Goal: Transaction & Acquisition: Purchase product/service

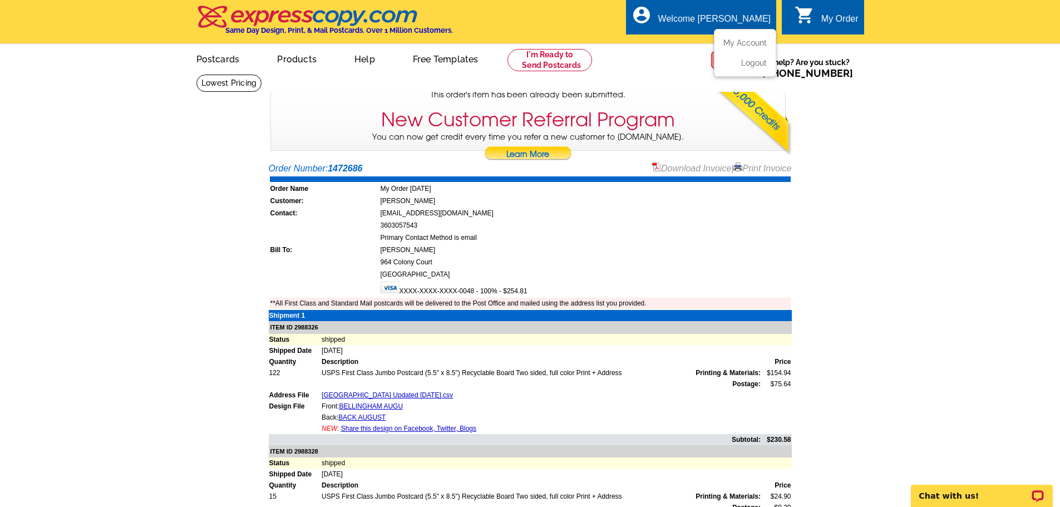
click at [719, 21] on div "Welcome [PERSON_NAME]" at bounding box center [715, 22] width 112 height 16
click at [742, 46] on link "My Account" at bounding box center [743, 43] width 48 height 10
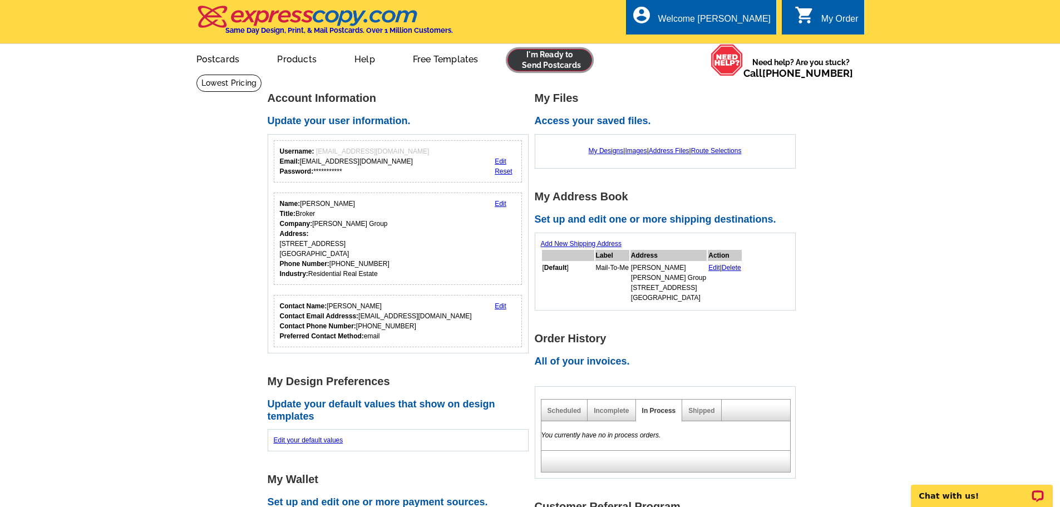
click at [554, 63] on link at bounding box center [550, 60] width 85 height 22
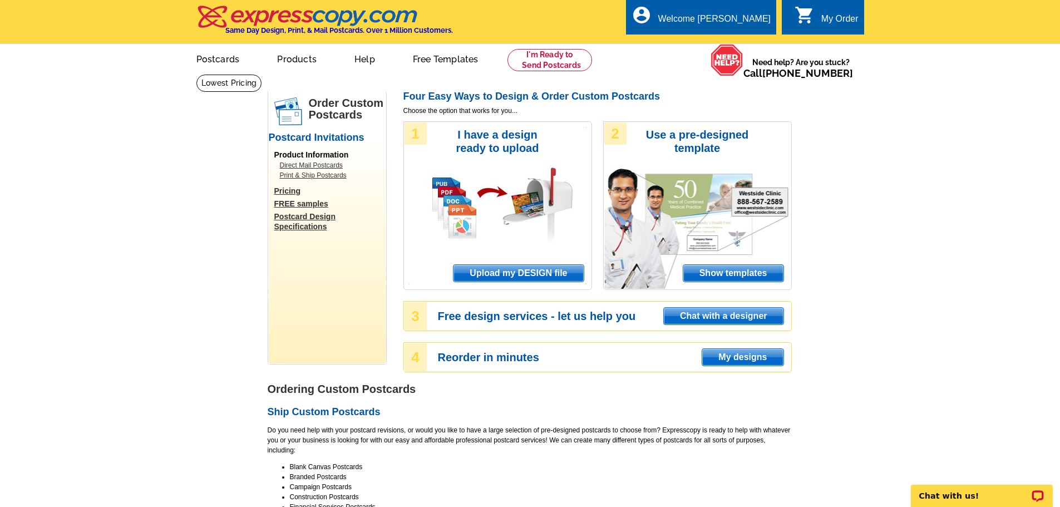
click at [493, 284] on div "1 I have a design ready to upload Upload my DESIGN file" at bounding box center [498, 205] width 189 height 169
click at [476, 272] on span "Upload my DESIGN file" at bounding box center [519, 273] width 130 height 17
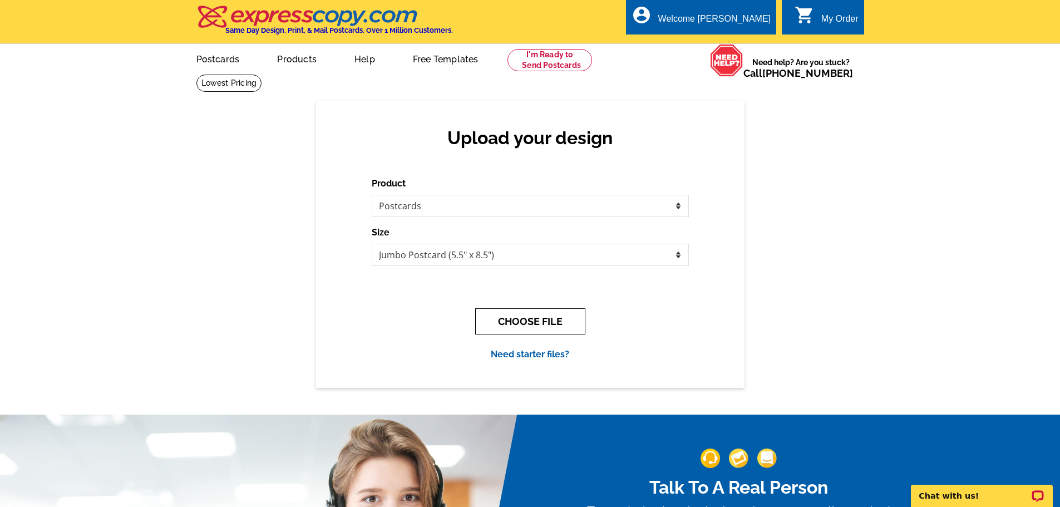
click at [503, 321] on button "CHOOSE FILE" at bounding box center [530, 321] width 110 height 26
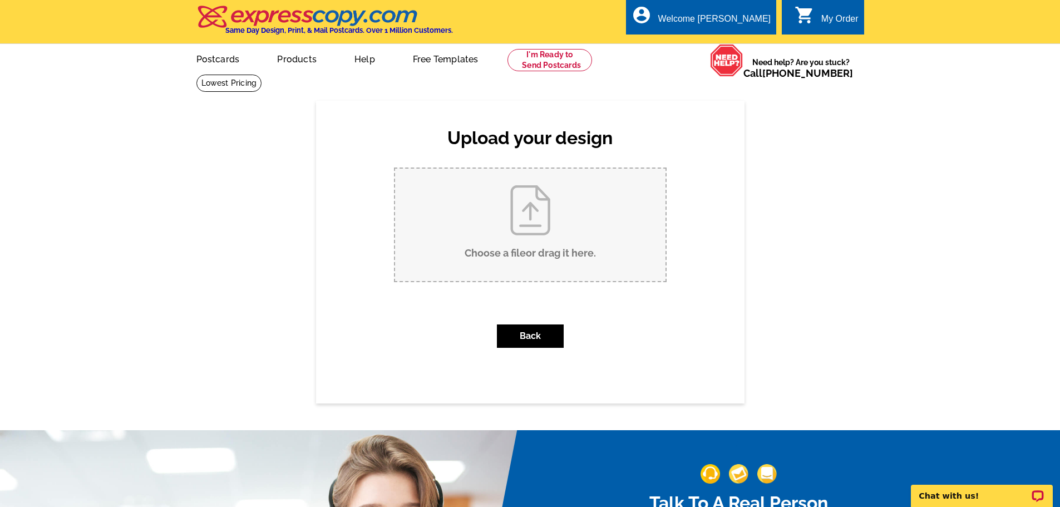
click at [521, 240] on input "Choose a file or drag it here ." at bounding box center [530, 225] width 271 height 112
type input "C:\fakepath\Bellingham front.pdf"
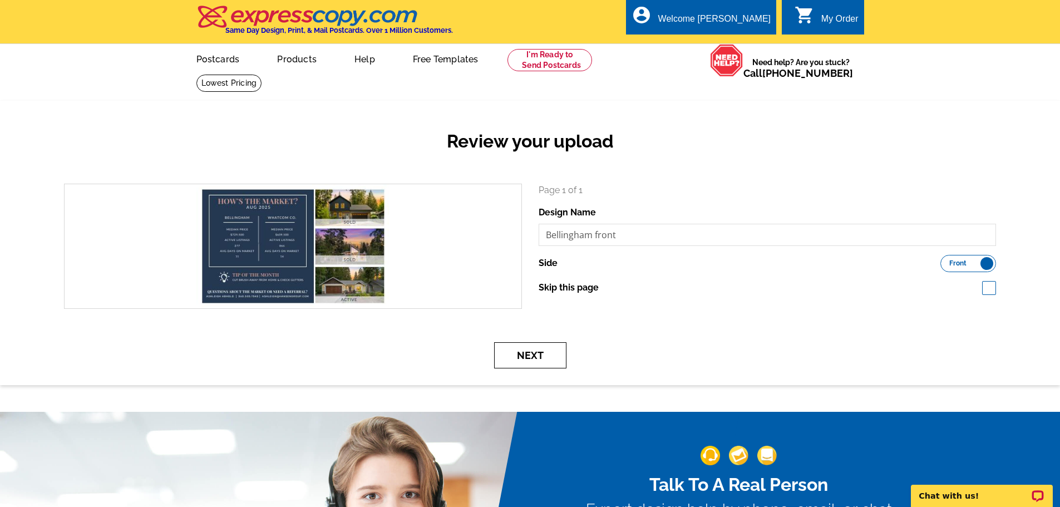
click at [526, 362] on button "Next" at bounding box center [530, 355] width 72 height 26
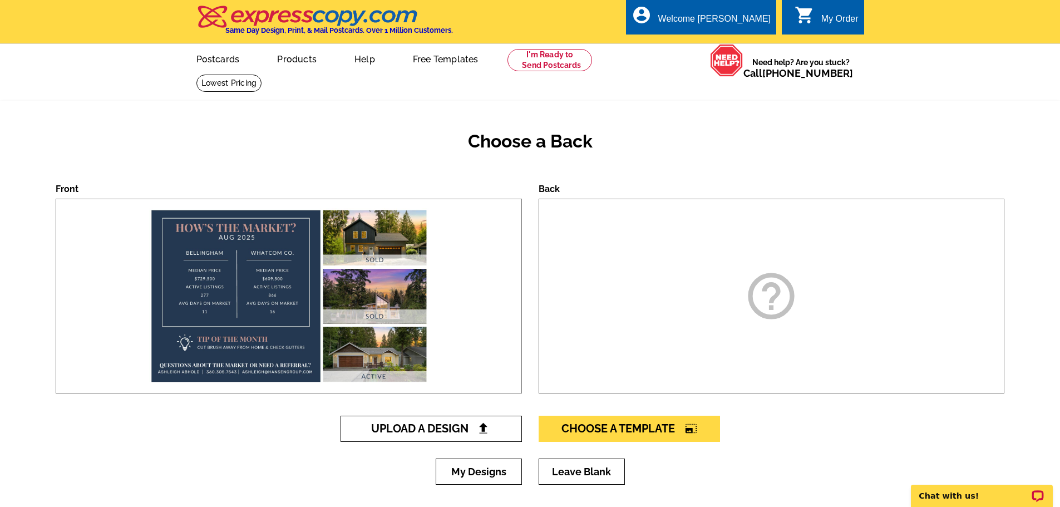
click at [429, 434] on span "Upload A Design" at bounding box center [431, 428] width 120 height 13
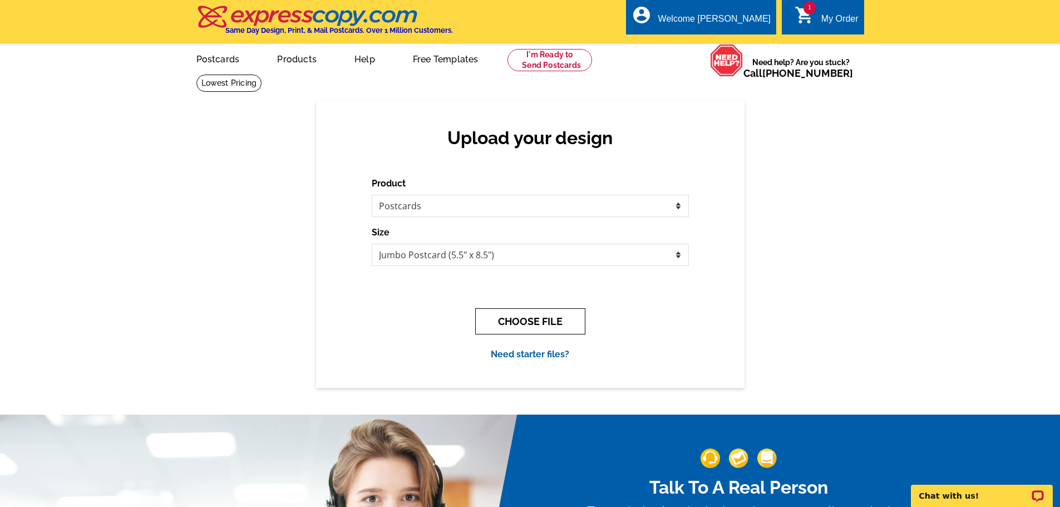
click at [521, 314] on button "CHOOSE FILE" at bounding box center [530, 321] width 110 height 26
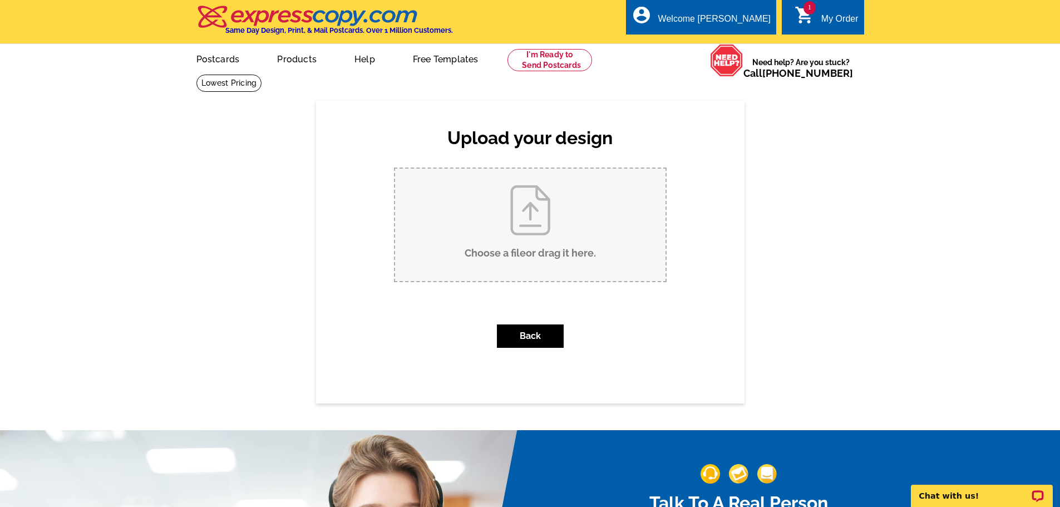
click at [536, 233] on input "Choose a file or drag it here ." at bounding box center [530, 225] width 271 height 112
type input "C:\fakepath\Jon an Ashleigh Back.pdf"
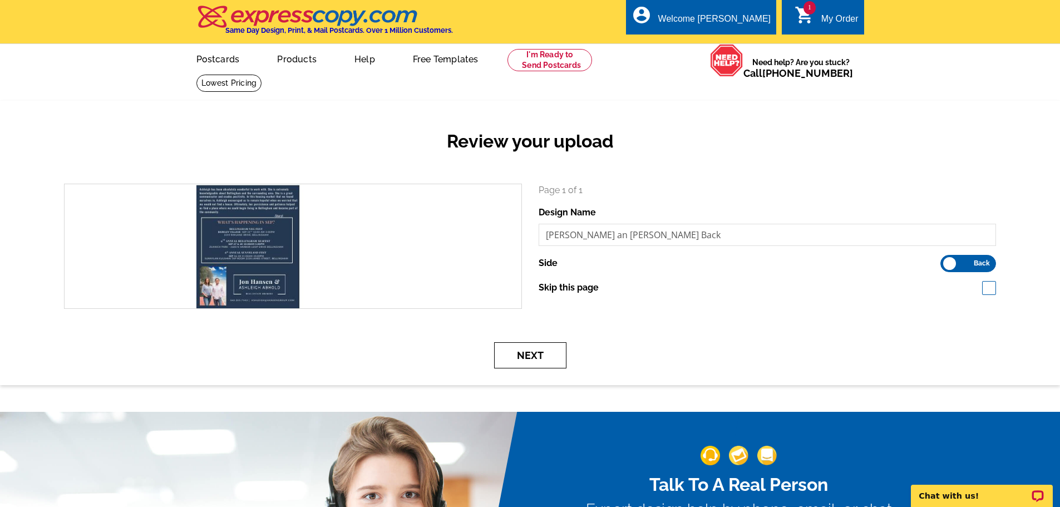
click at [528, 355] on button "Next" at bounding box center [530, 355] width 72 height 26
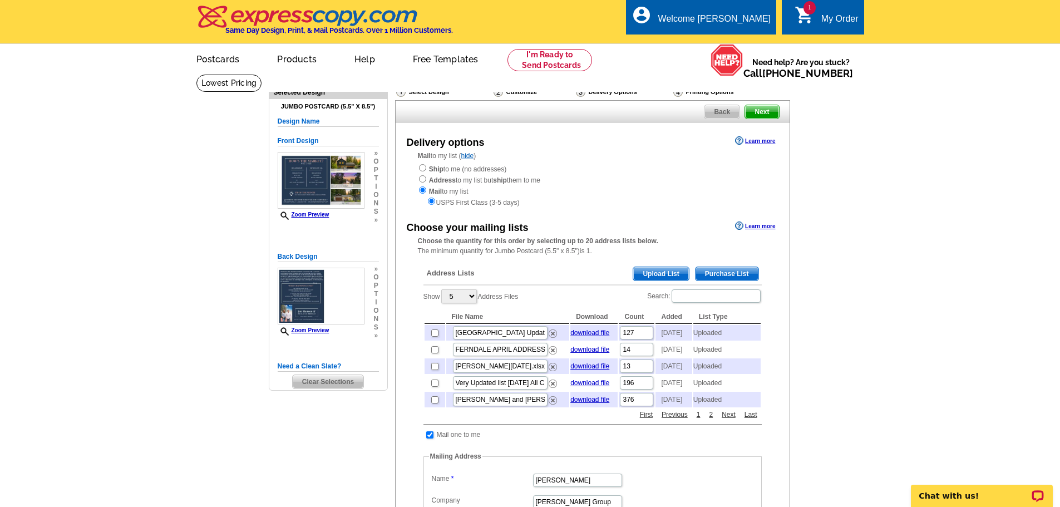
click at [650, 277] on span "Upload List" at bounding box center [661, 273] width 55 height 13
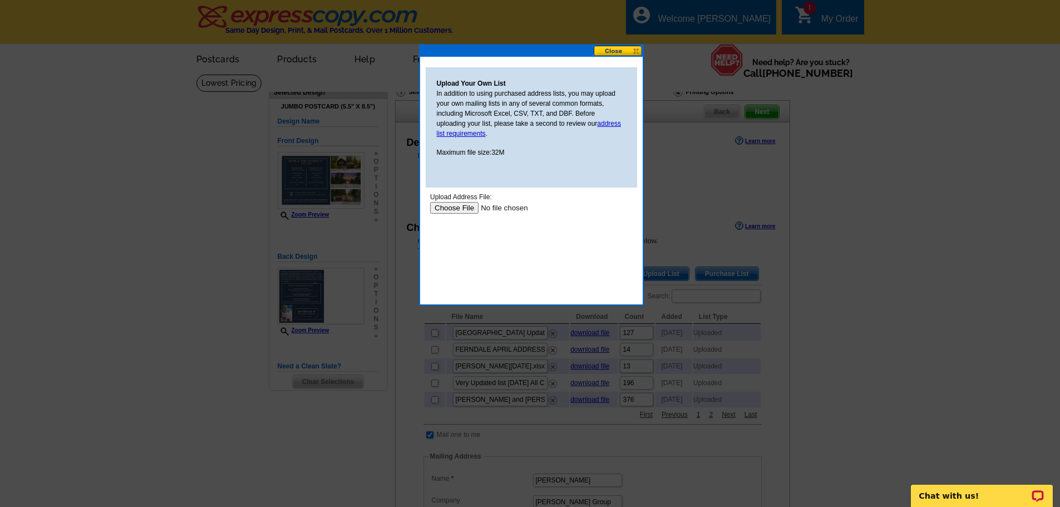
click at [450, 209] on input "file" at bounding box center [500, 208] width 141 height 12
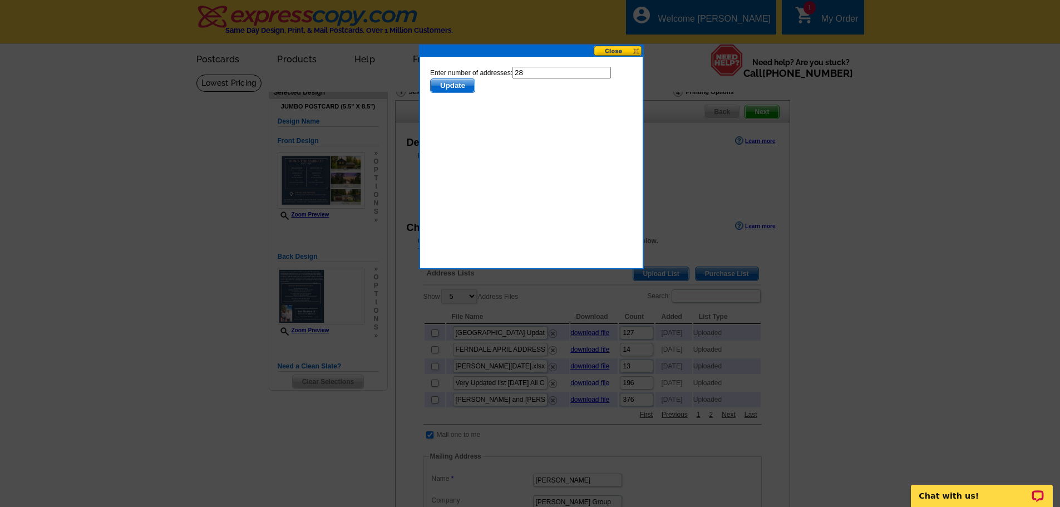
click at [445, 81] on span "Update" at bounding box center [452, 85] width 44 height 13
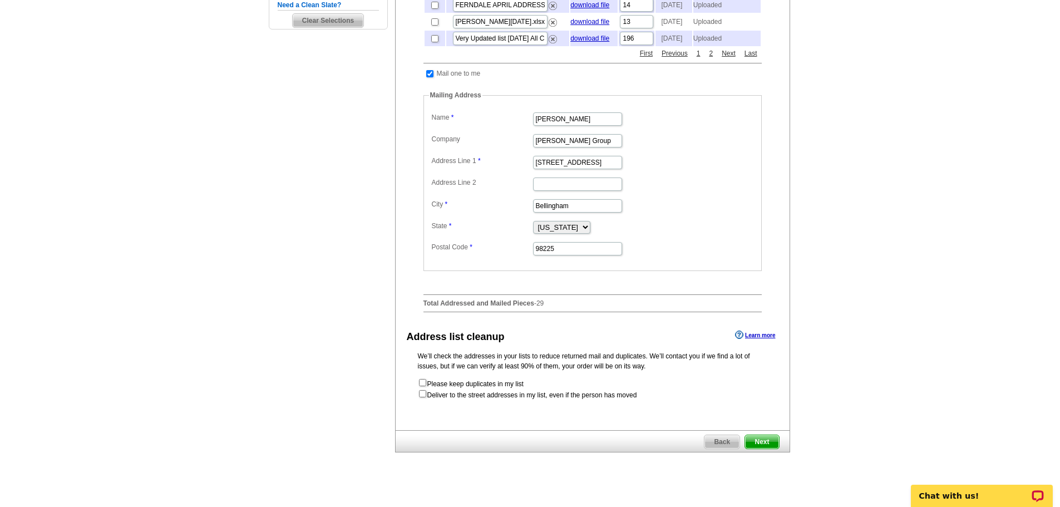
scroll to position [360, 0]
click at [768, 450] on span "Next" at bounding box center [761, 442] width 33 height 13
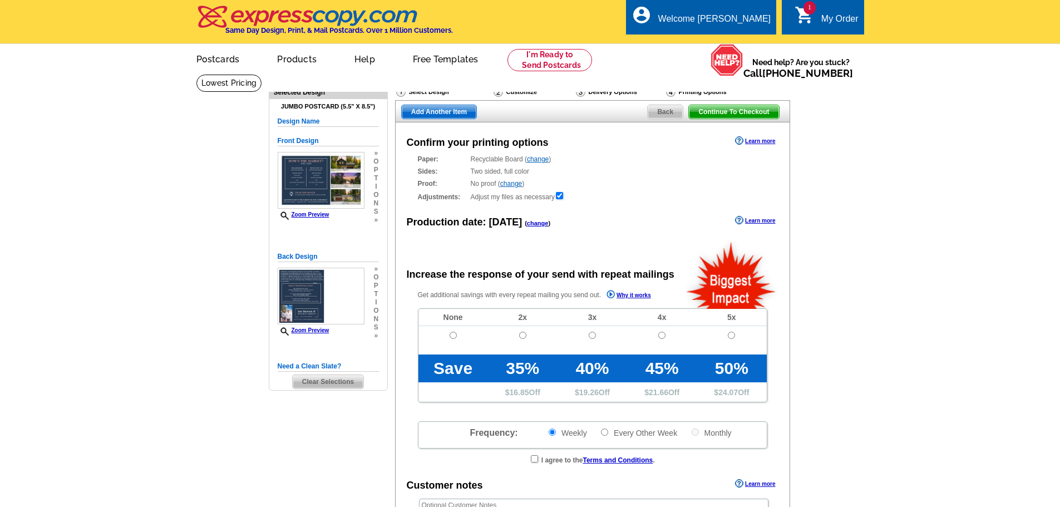
radio input "false"
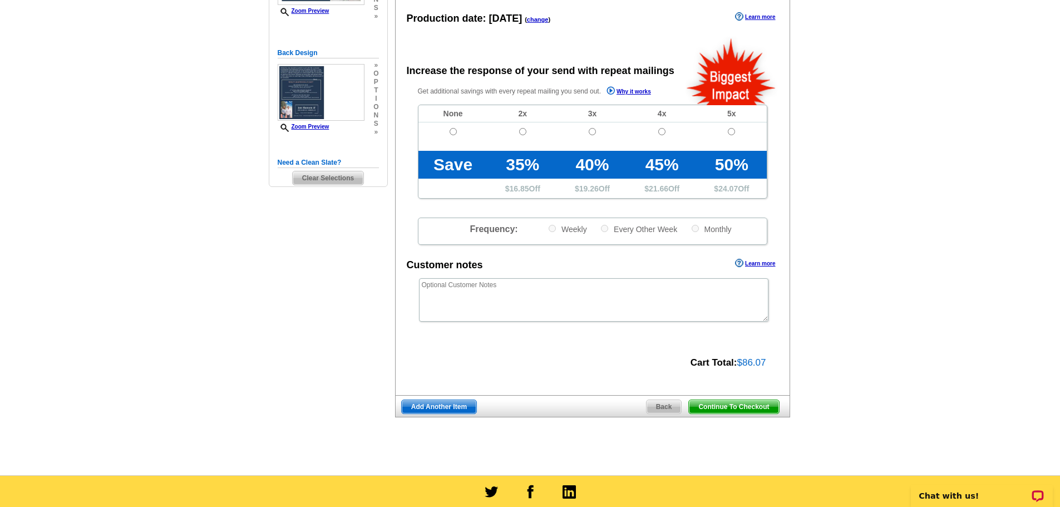
scroll to position [202, 0]
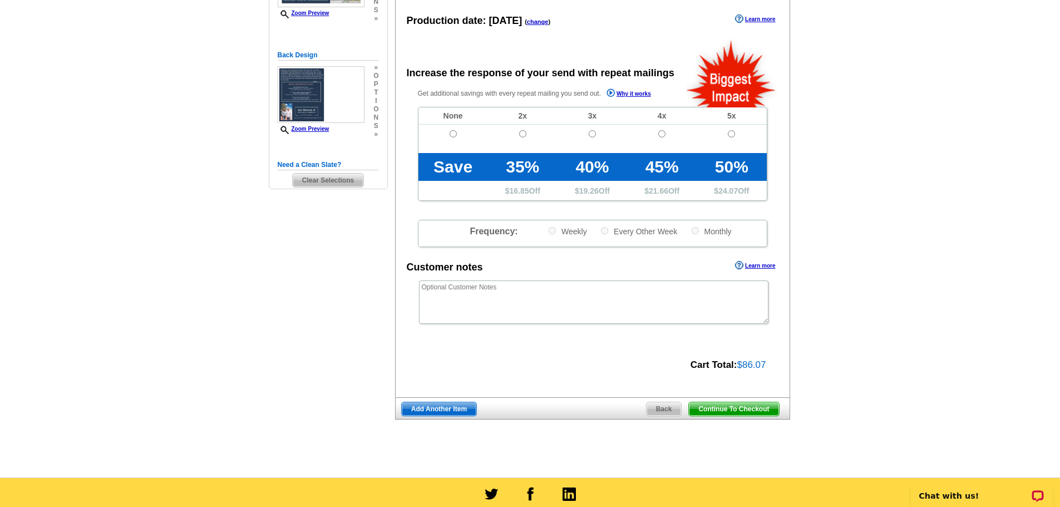
click at [447, 401] on div "Continue To Checkout Back Add Another Item" at bounding box center [592, 408] width 395 height 22
click at [444, 409] on span "Add Another Item" at bounding box center [439, 408] width 75 height 13
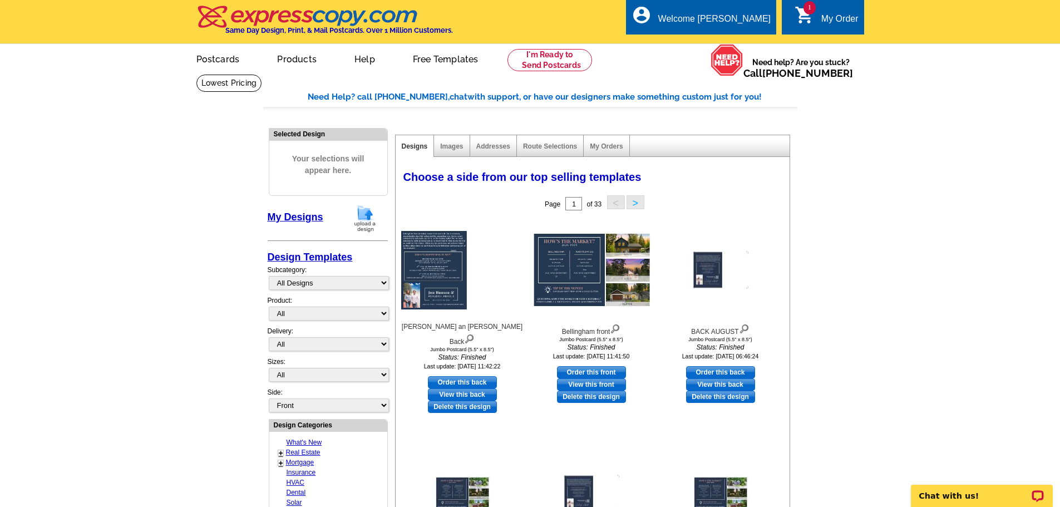
click at [832, 21] on div "My Order" at bounding box center [840, 22] width 37 height 16
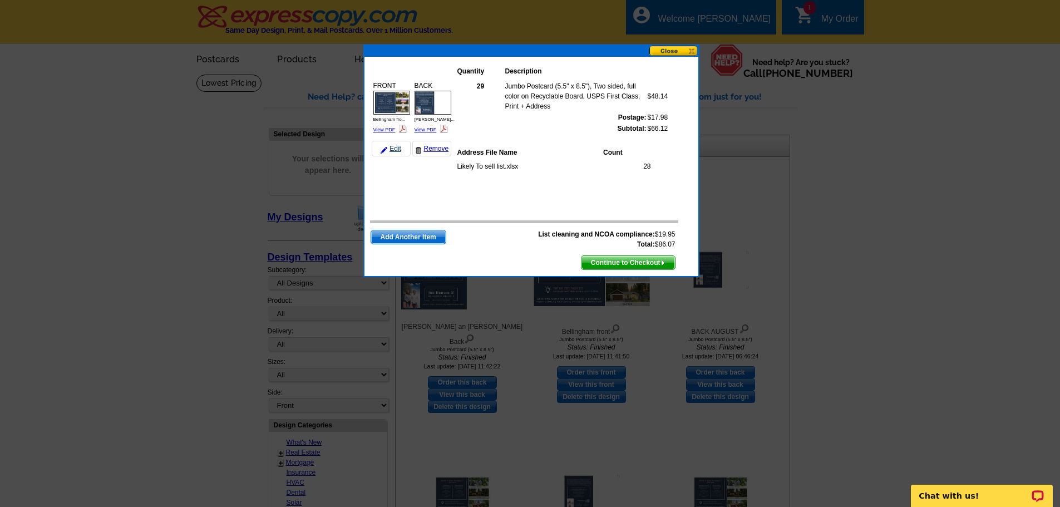
click at [398, 150] on link "Edit" at bounding box center [391, 149] width 39 height 16
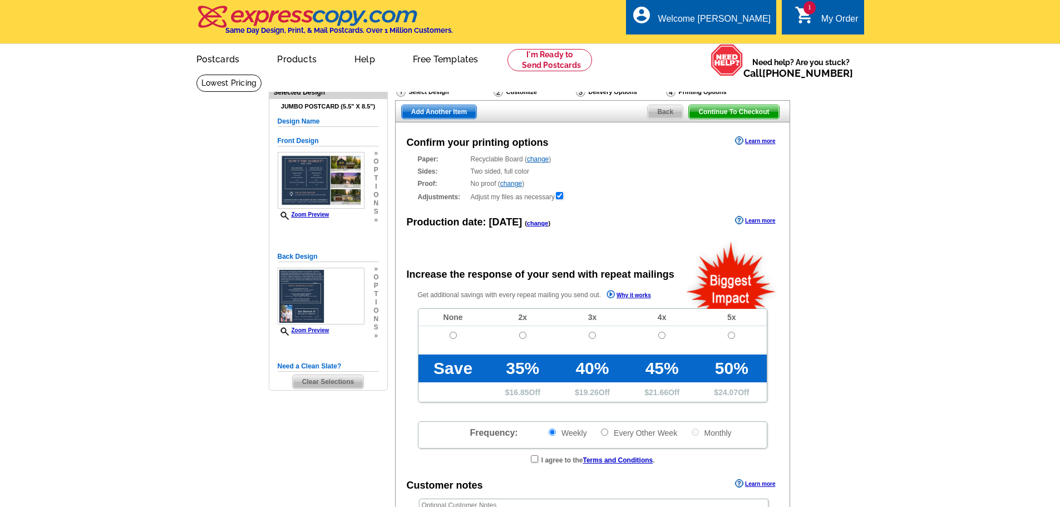
radio input "false"
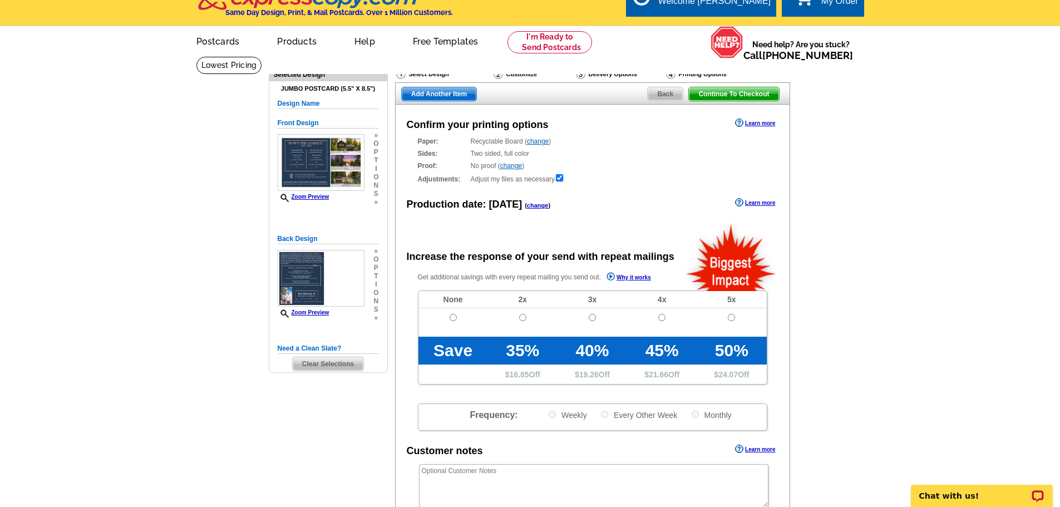
scroll to position [16, 0]
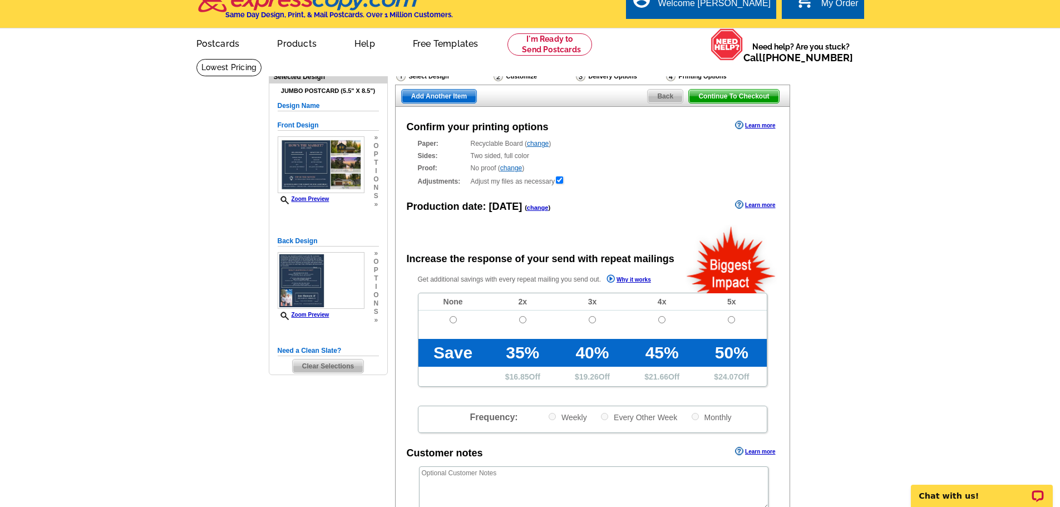
click at [659, 97] on span "Back" at bounding box center [665, 96] width 35 height 13
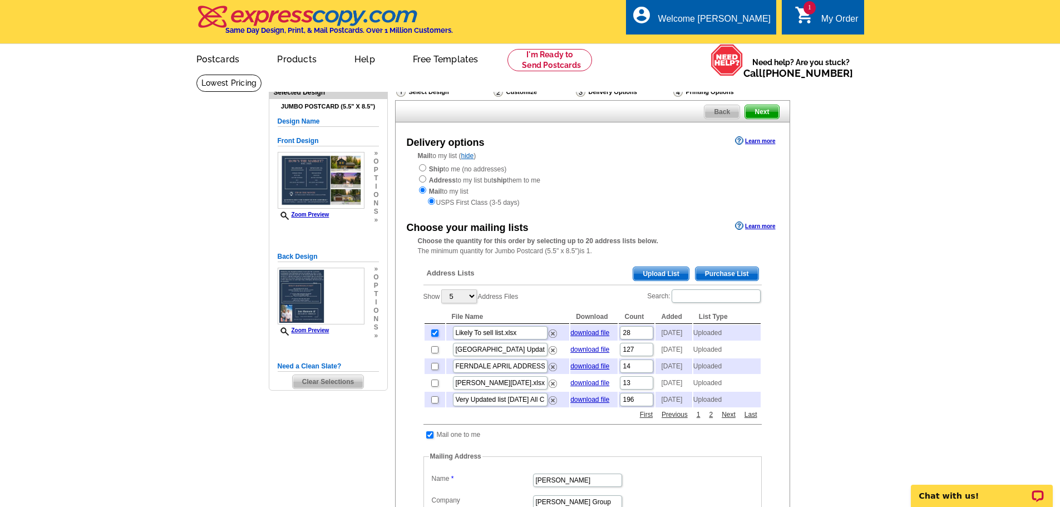
click at [431, 336] on input "checkbox" at bounding box center [434, 333] width 7 height 7
checkbox input "false"
click at [434, 337] on input "checkbox" at bounding box center [434, 333] width 7 height 7
checkbox input "true"
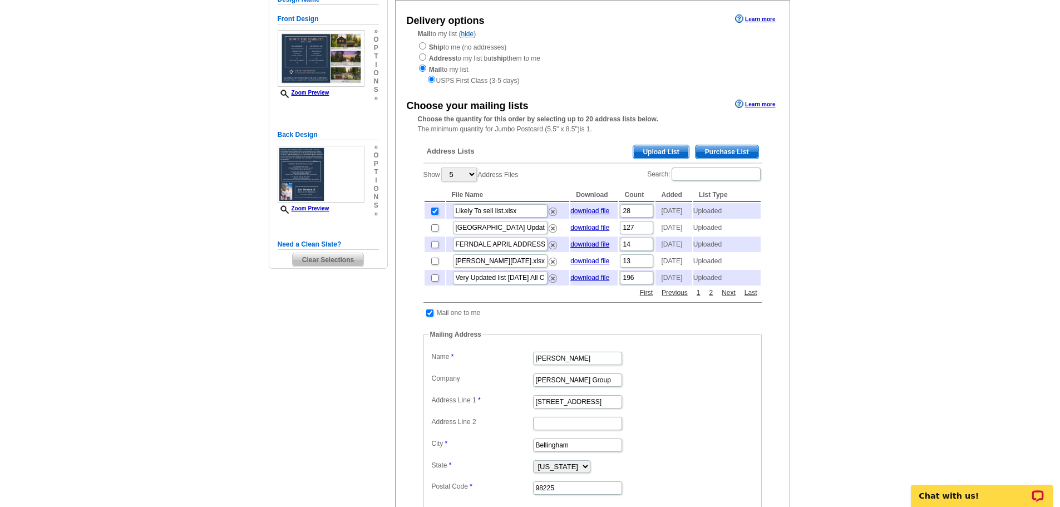
scroll to position [126, 0]
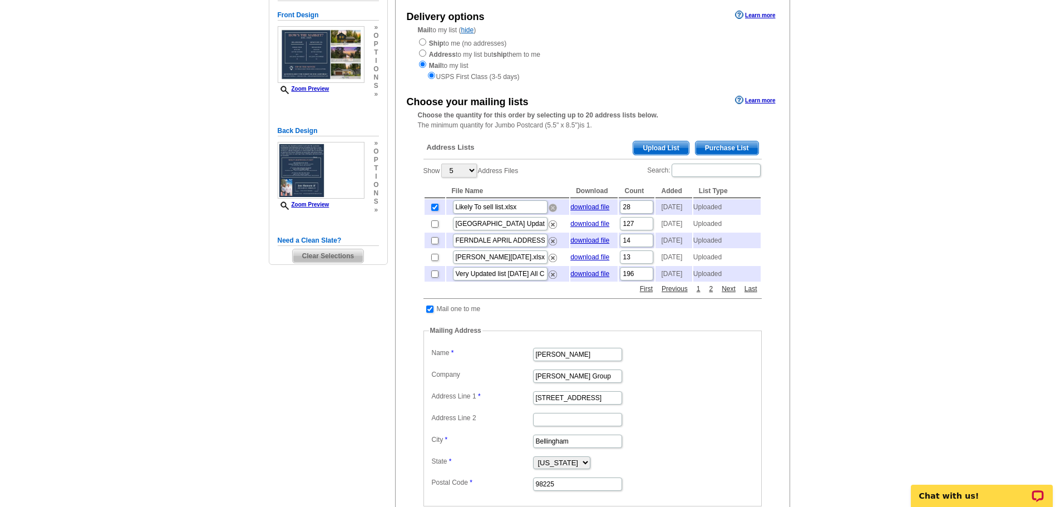
click at [553, 212] on img at bounding box center [553, 208] width 8 height 8
click at [437, 278] on input "checkbox" at bounding box center [434, 274] width 7 height 7
checkbox input "true"
click at [431, 282] on td at bounding box center [435, 274] width 21 height 16
click at [646, 148] on span "Upload List" at bounding box center [661, 147] width 55 height 13
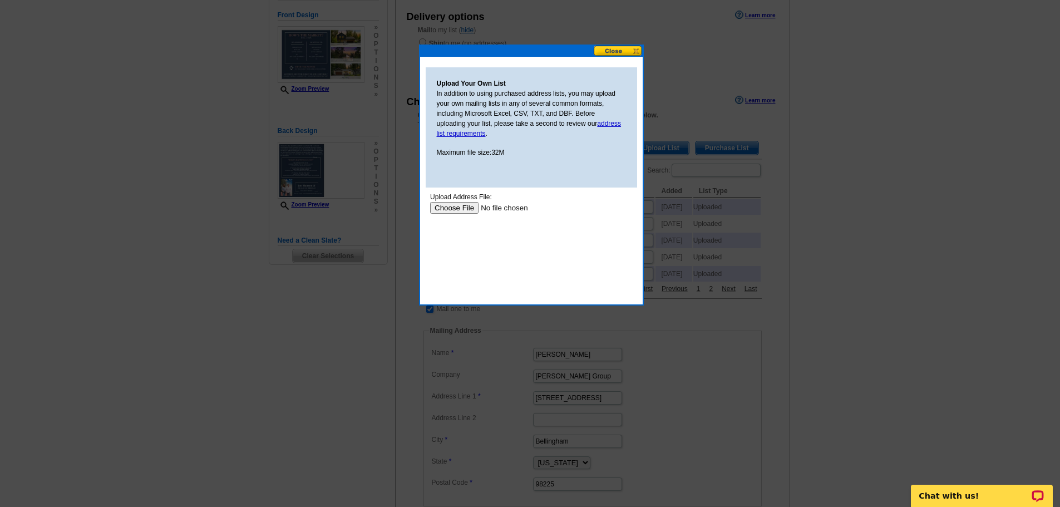
scroll to position [0, 0]
click at [453, 206] on input "file" at bounding box center [500, 208] width 141 height 12
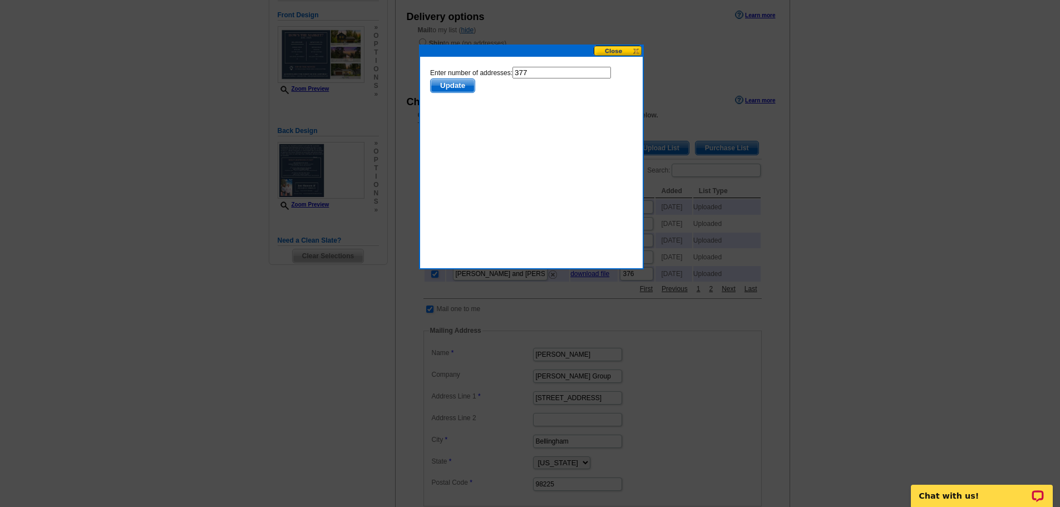
click at [454, 80] on span "Update" at bounding box center [452, 85] width 44 height 13
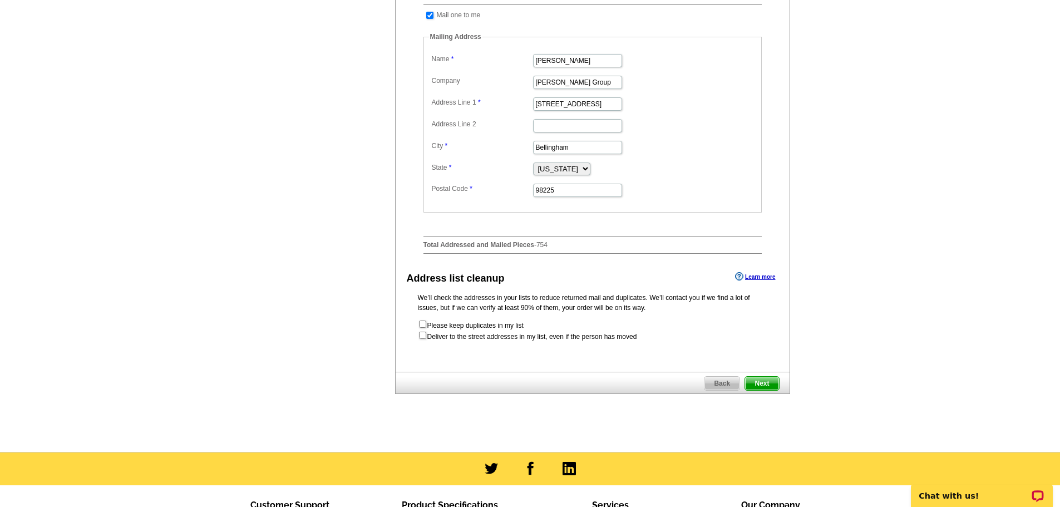
scroll to position [469, 0]
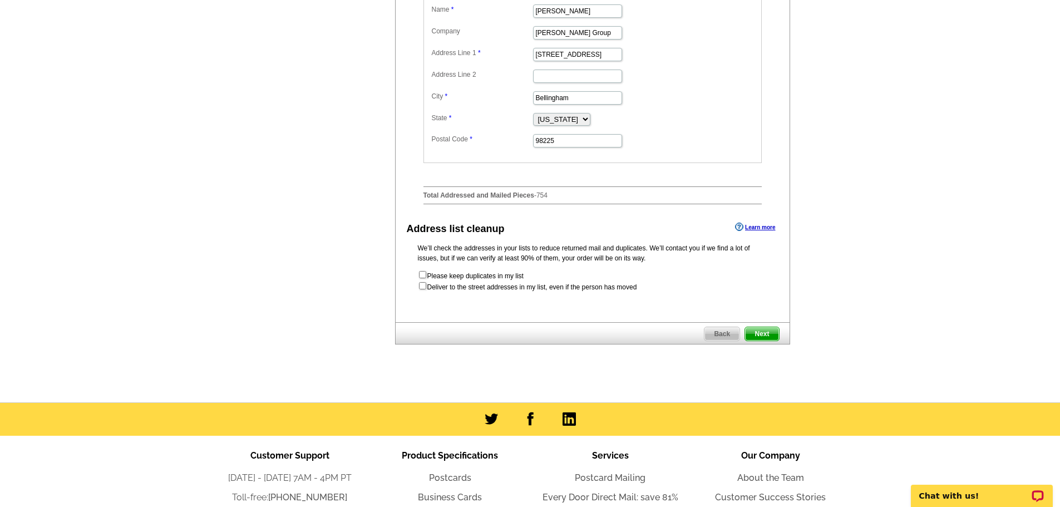
click at [765, 341] on span "Next" at bounding box center [761, 333] width 33 height 13
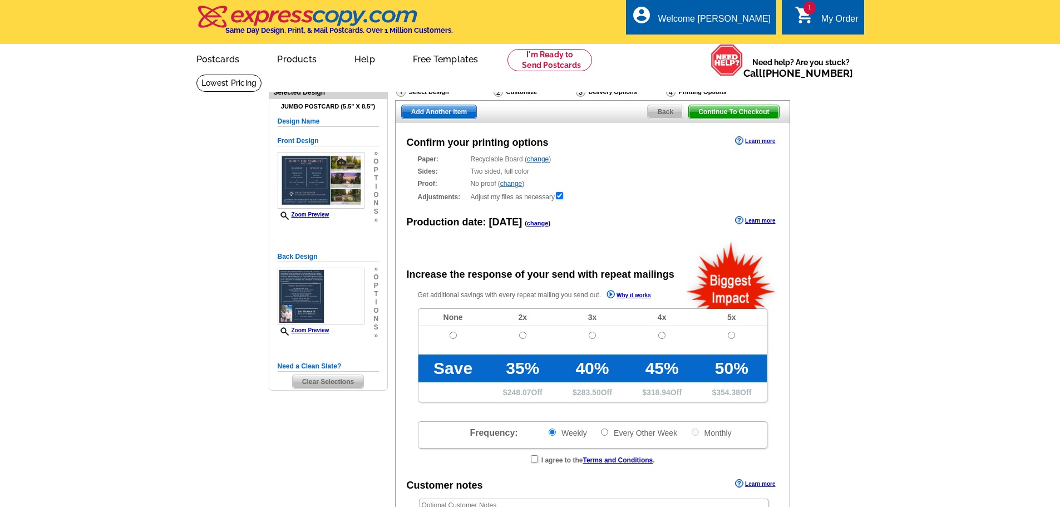
radio input "false"
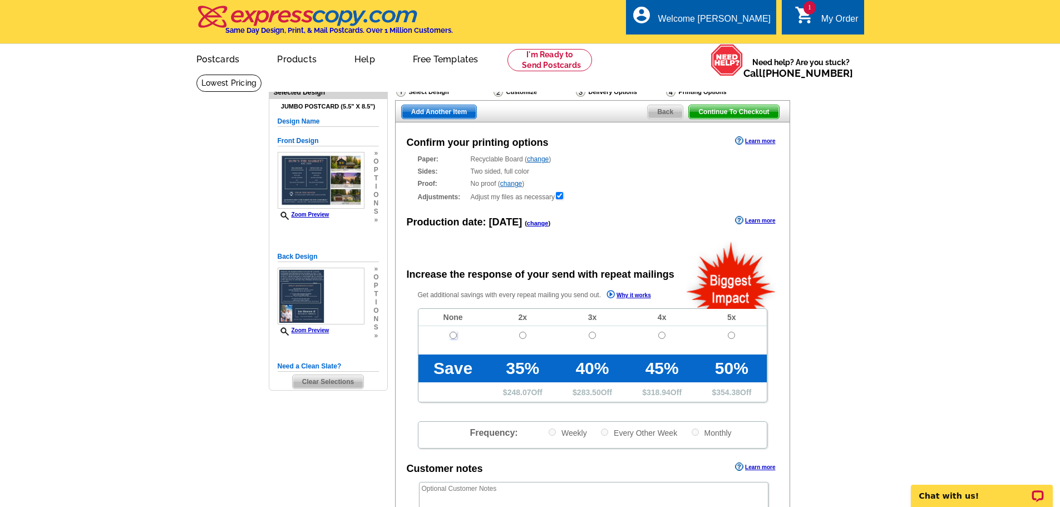
click at [455, 338] on input "radio" at bounding box center [453, 335] width 7 height 7
radio input "true"
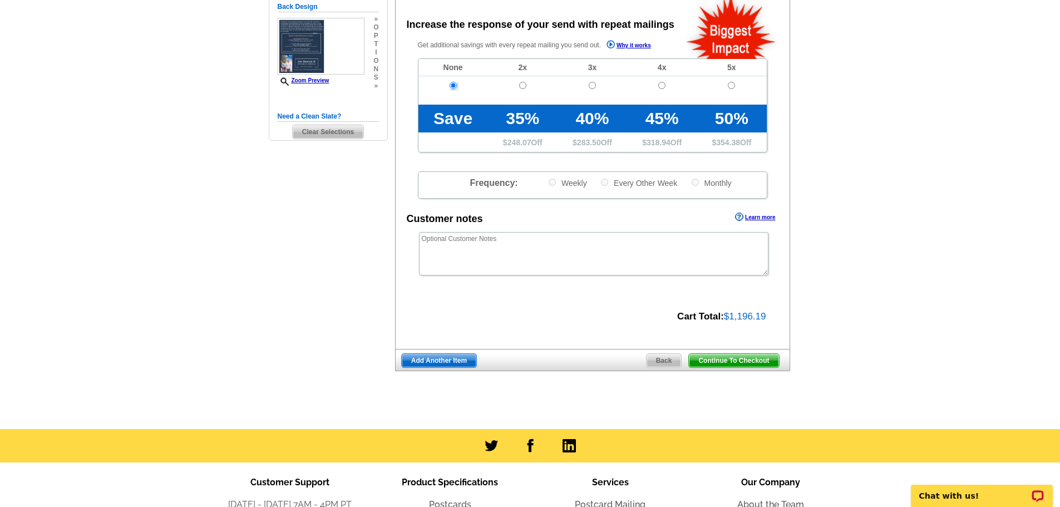
scroll to position [258, 0]
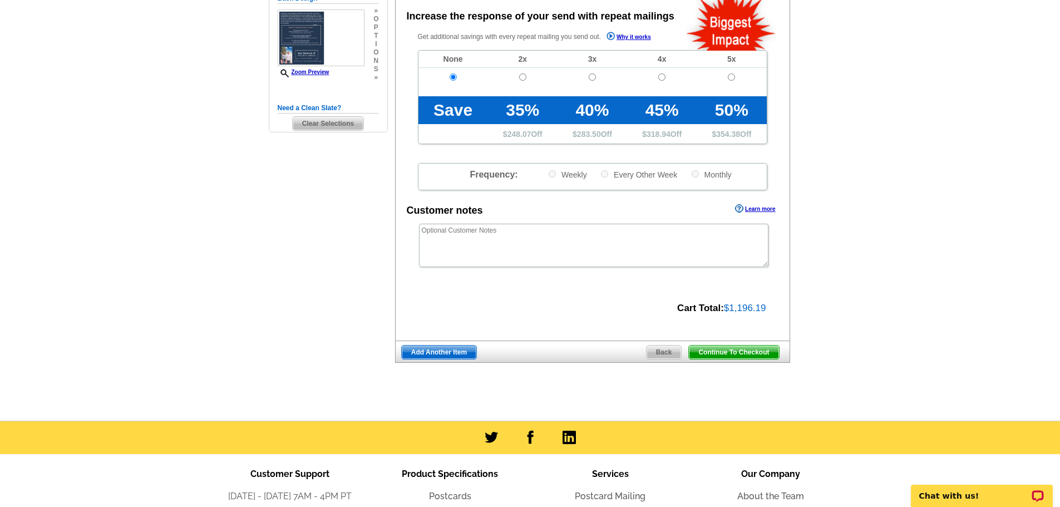
click at [698, 352] on span "Continue To Checkout" at bounding box center [734, 352] width 90 height 13
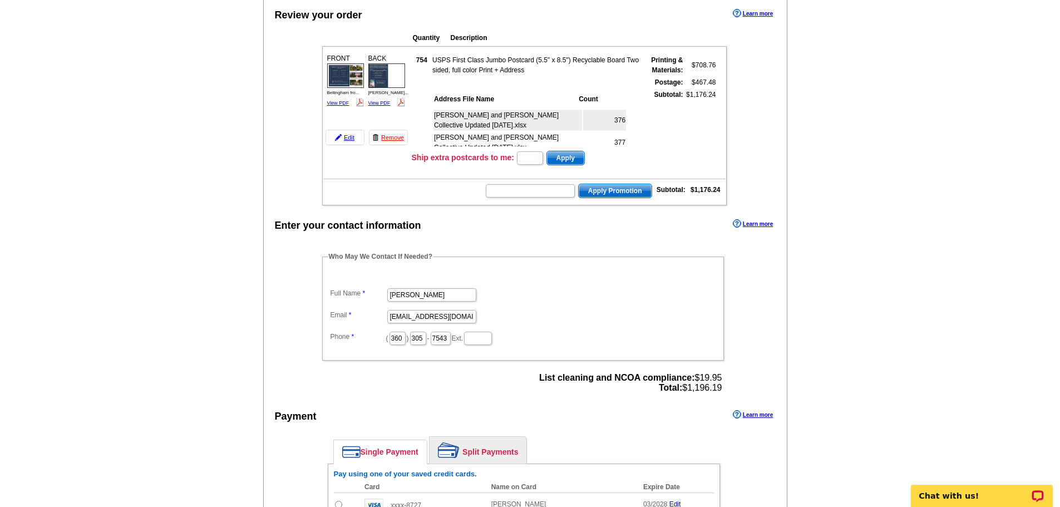
scroll to position [70, 0]
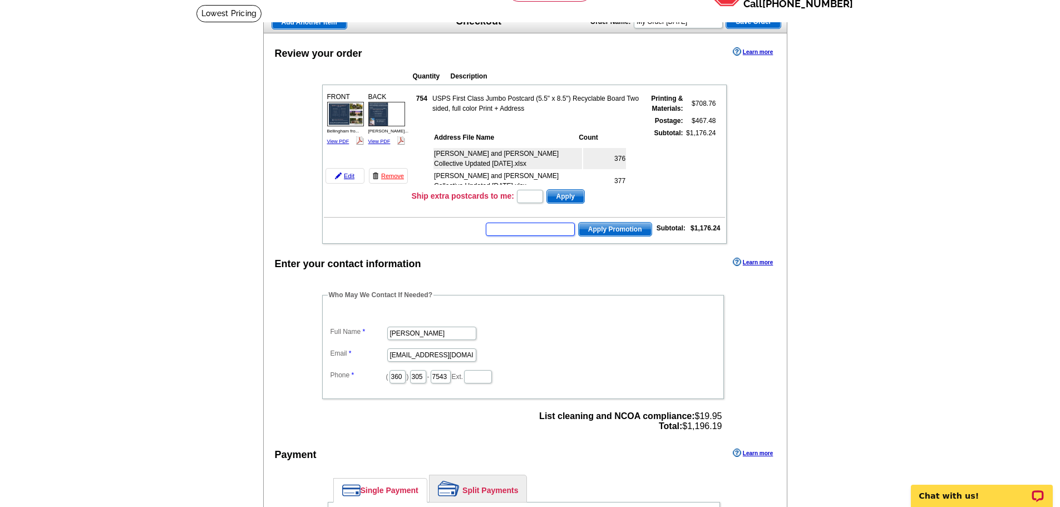
click at [525, 231] on input "text" at bounding box center [530, 229] width 89 height 13
type input "HURRY40"
click at [596, 232] on span "Apply Promotion" at bounding box center [615, 229] width 73 height 13
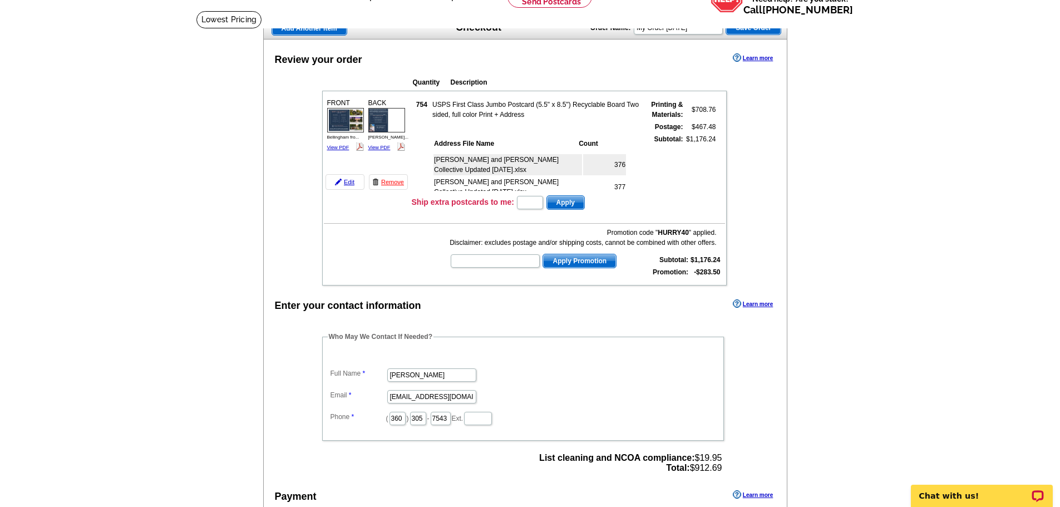
scroll to position [317, 0]
